Goal: Transaction & Acquisition: Purchase product/service

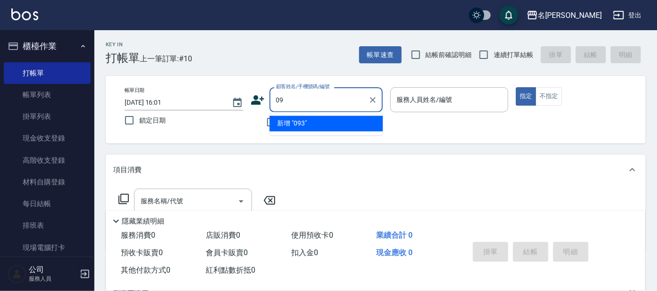
type input "0"
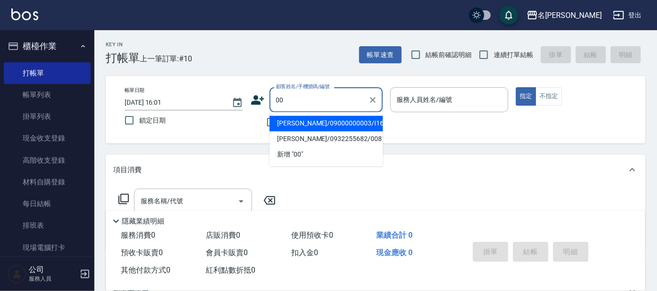
type input "0"
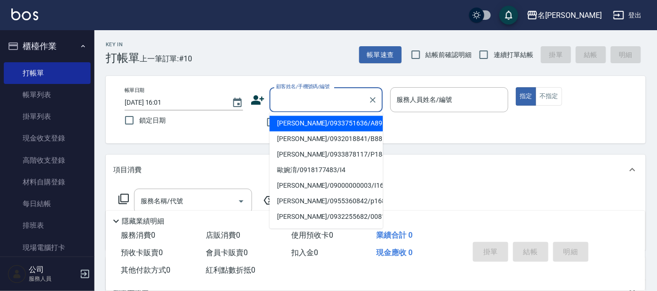
click at [256, 99] on icon at bounding box center [257, 99] width 13 height 9
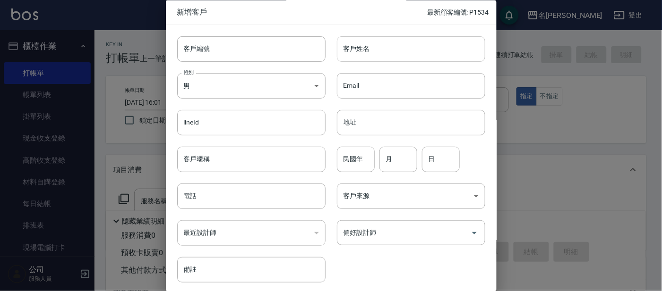
click at [361, 51] on input "客戶姓名" at bounding box center [411, 49] width 148 height 26
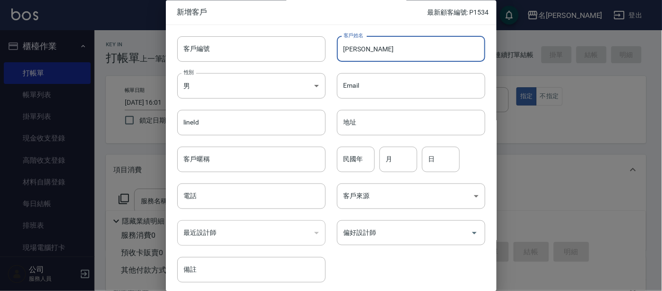
type input "李"
click at [546, 109] on div at bounding box center [331, 145] width 662 height 291
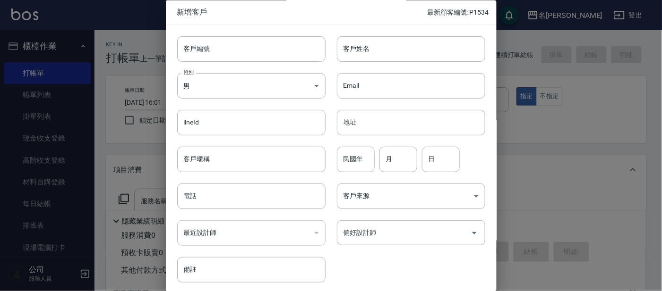
click at [539, 137] on div at bounding box center [331, 145] width 662 height 291
click at [520, 245] on div at bounding box center [331, 145] width 662 height 291
click at [535, 96] on div at bounding box center [331, 145] width 662 height 291
click at [120, 118] on div at bounding box center [331, 145] width 662 height 291
click at [119, 118] on div at bounding box center [331, 145] width 662 height 291
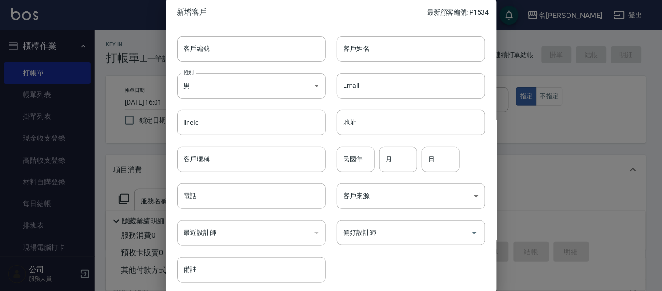
click at [635, 89] on div at bounding box center [331, 145] width 662 height 291
click at [75, 111] on div at bounding box center [331, 145] width 662 height 291
click at [72, 111] on div at bounding box center [331, 145] width 662 height 291
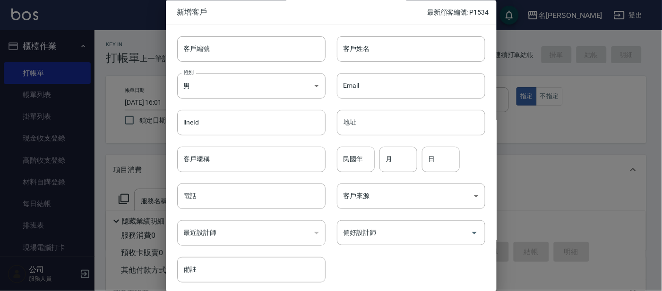
click at [388, 260] on div "客戶編號 客戶編號 客戶姓名 客戶姓名 性別 男 [DEMOGRAPHIC_DATA] 性別 Email Email lineId lineId 地址 地址 …" at bounding box center [325, 154] width 319 height 258
click at [459, 25] on hr at bounding box center [331, 25] width 331 height 0
click at [460, 18] on div "新增客戶 最新顧客編號: P1534" at bounding box center [331, 12] width 331 height 25
drag, startPoint x: 418, startPoint y: 38, endPoint x: 385, endPoint y: 49, distance: 34.7
click at [408, 43] on div "客戶姓名 客戶姓名" at bounding box center [405, 43] width 160 height 37
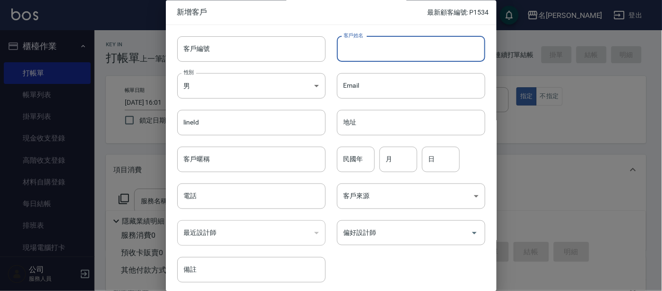
click at [385, 49] on input "客戶姓名" at bounding box center [411, 49] width 148 height 26
click at [533, 71] on div at bounding box center [331, 145] width 662 height 291
click at [569, 272] on div at bounding box center [331, 145] width 662 height 291
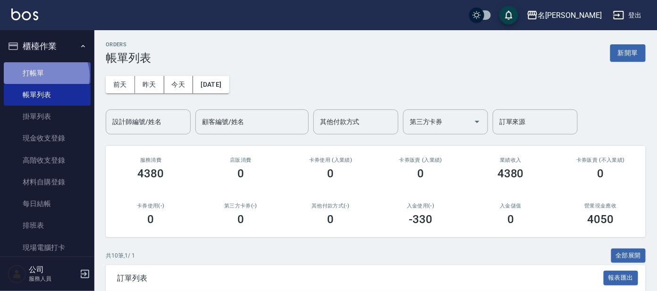
click at [45, 76] on link "打帳單" at bounding box center [47, 73] width 87 height 22
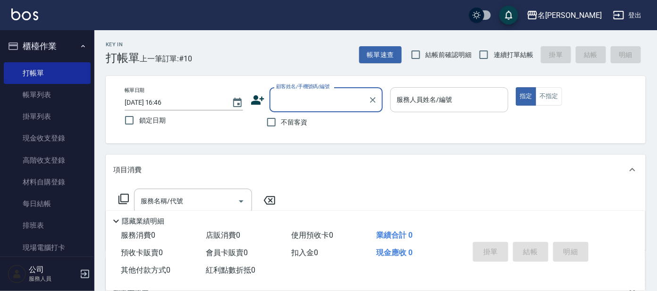
click at [464, 108] on div "服務人員姓名/編號" at bounding box center [450, 99] width 119 height 25
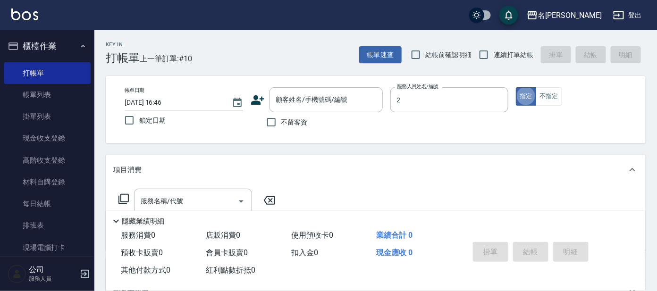
type input "美君-2"
type button "true"
click at [557, 103] on button "不指定" at bounding box center [549, 96] width 26 height 18
click at [331, 91] on div "顧客姓名/手機號碼/編號 顧客姓名/手機號碼/編號" at bounding box center [326, 99] width 113 height 25
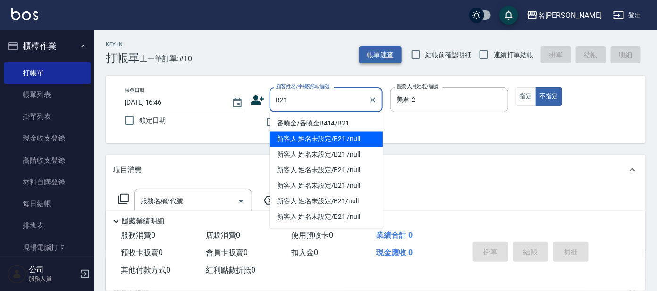
type input "新客人 姓名未設定/B21 /null"
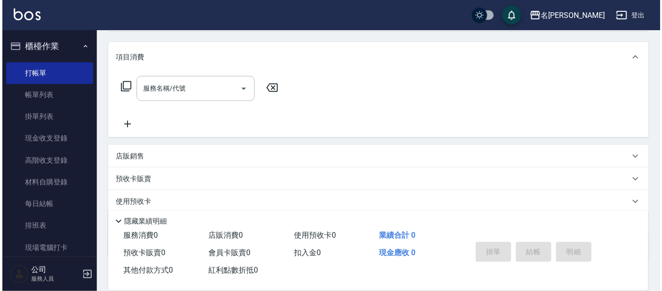
scroll to position [118, 0]
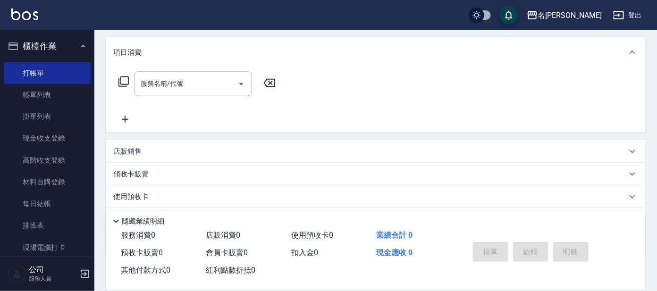
click at [124, 84] on icon at bounding box center [124, 82] width 10 height 10
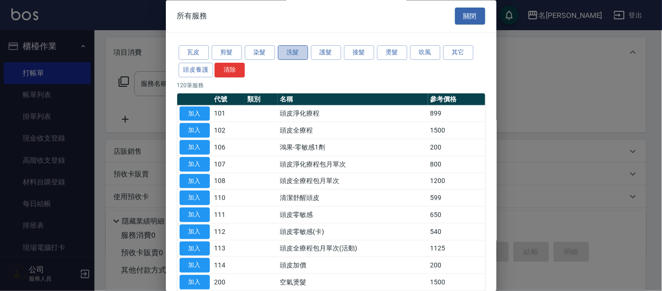
click at [294, 55] on button "洗髮" at bounding box center [293, 53] width 30 height 15
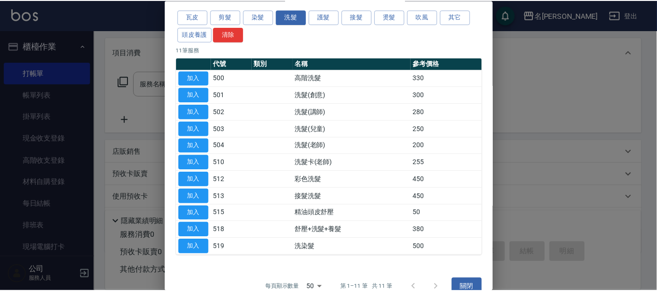
scroll to position [51, 0]
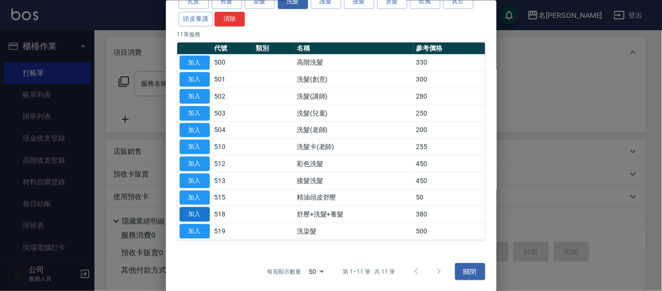
click at [198, 213] on button "加入" at bounding box center [194, 214] width 30 height 15
type input "舒壓+洗髮+養髮(518)"
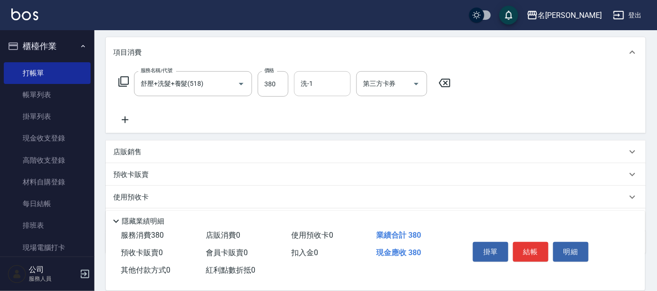
click at [305, 84] on input "洗-1" at bounding box center [323, 84] width 48 height 17
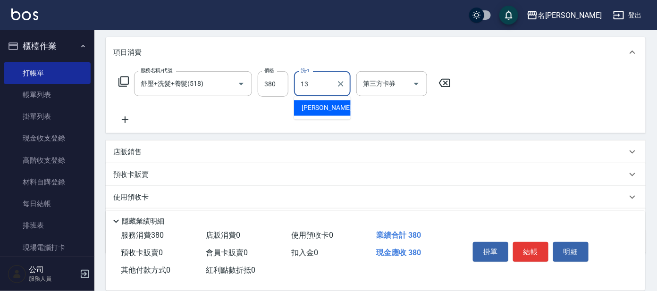
type input "[PERSON_NAME]-13"
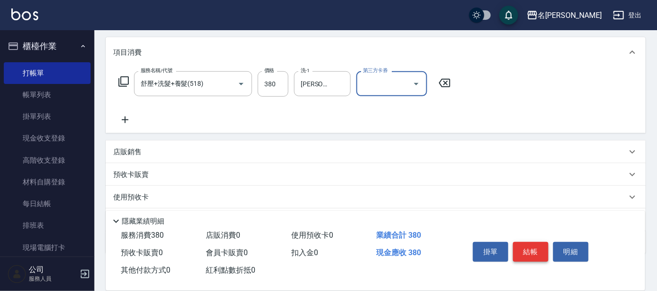
click at [542, 248] on button "結帳" at bounding box center [530, 252] width 35 height 20
